Goal: Find specific page/section: Find specific page/section

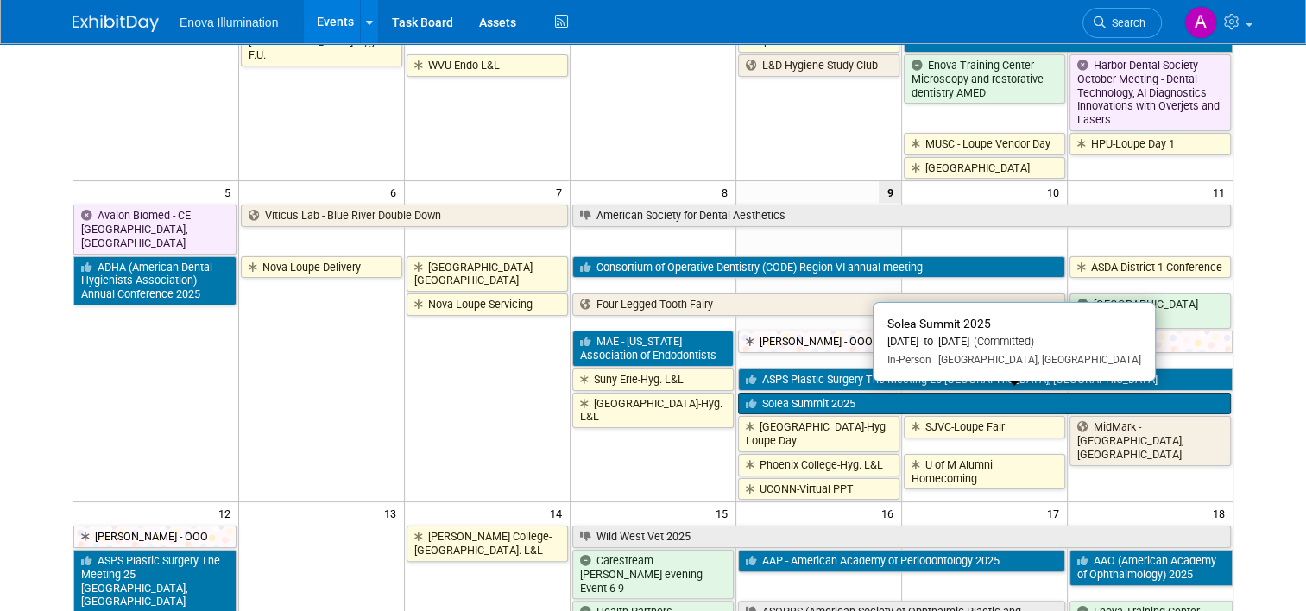
click at [825, 399] on link "Solea Summit 2025" at bounding box center [984, 404] width 493 height 22
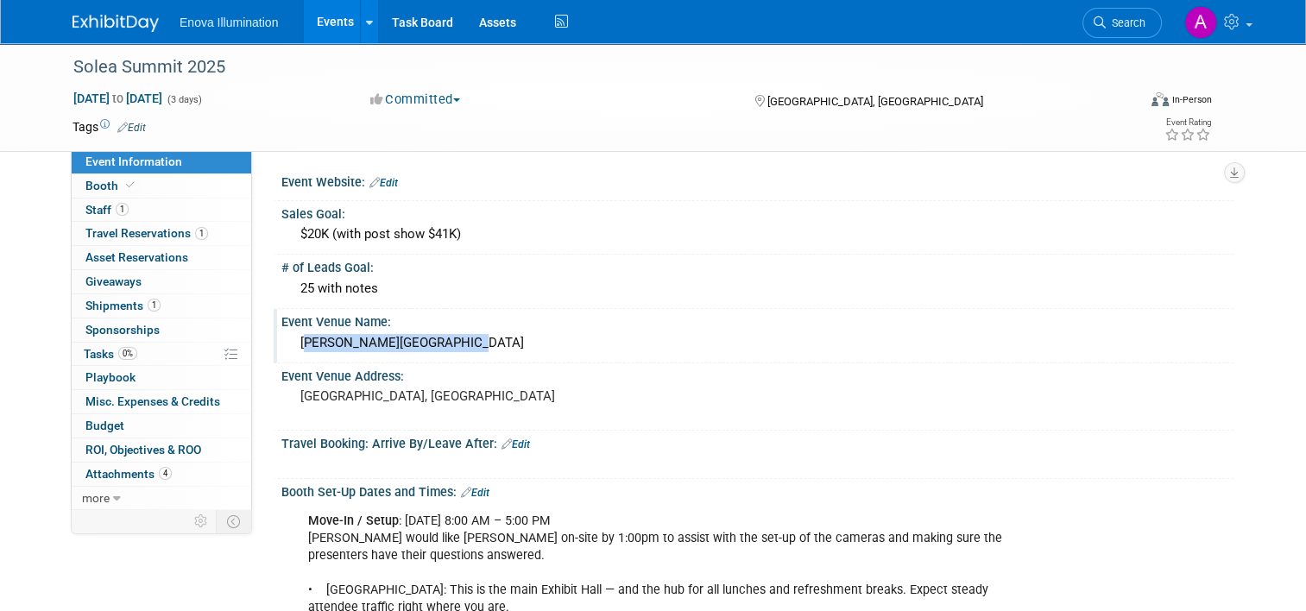
drag, startPoint x: 293, startPoint y: 339, endPoint x: 497, endPoint y: 341, distance: 204.6
click at [497, 341] on div "[PERSON_NAME][GEOGRAPHIC_DATA]" at bounding box center [757, 343] width 926 height 27
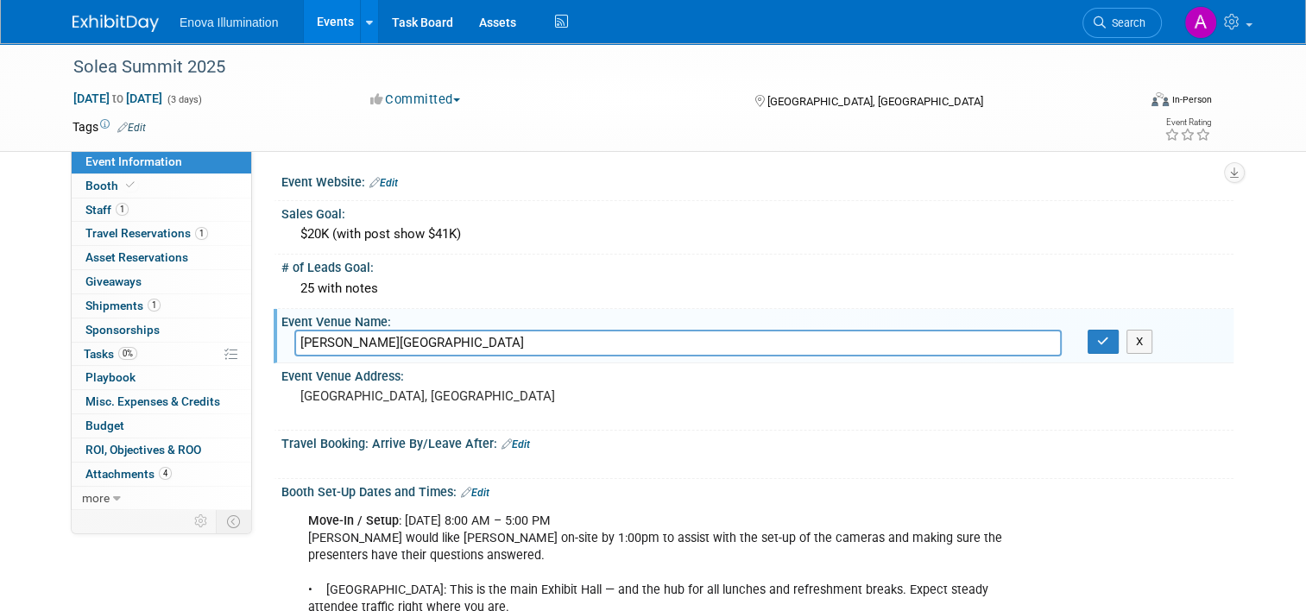
click at [491, 330] on input "[PERSON_NAME][GEOGRAPHIC_DATA]" at bounding box center [677, 343] width 767 height 27
drag, startPoint x: 469, startPoint y: 333, endPoint x: 190, endPoint y: 332, distance: 278.8
